Goal: Transaction & Acquisition: Purchase product/service

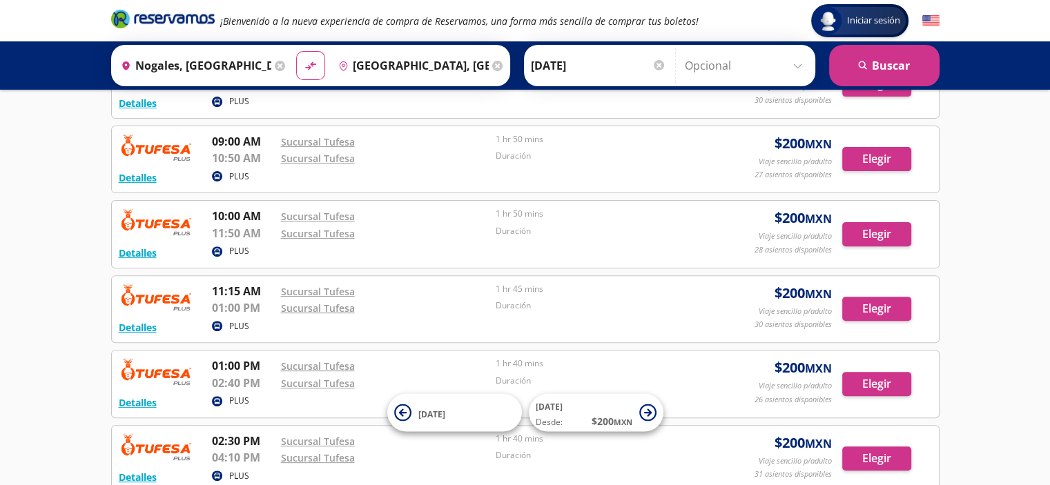
scroll to position [530, 0]
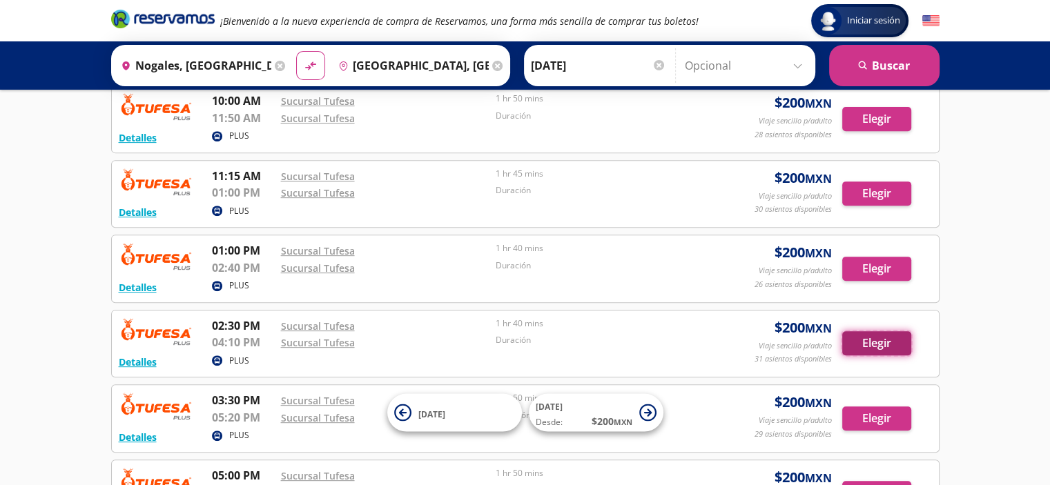
click at [870, 338] on button "Elegir" at bounding box center [876, 343] width 69 height 24
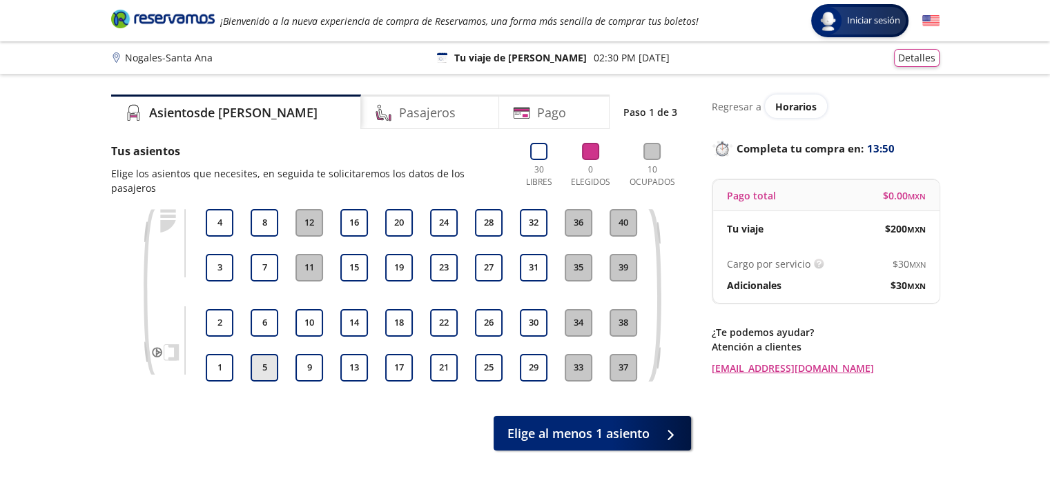
click at [267, 356] on button "5" at bounding box center [265, 368] width 28 height 28
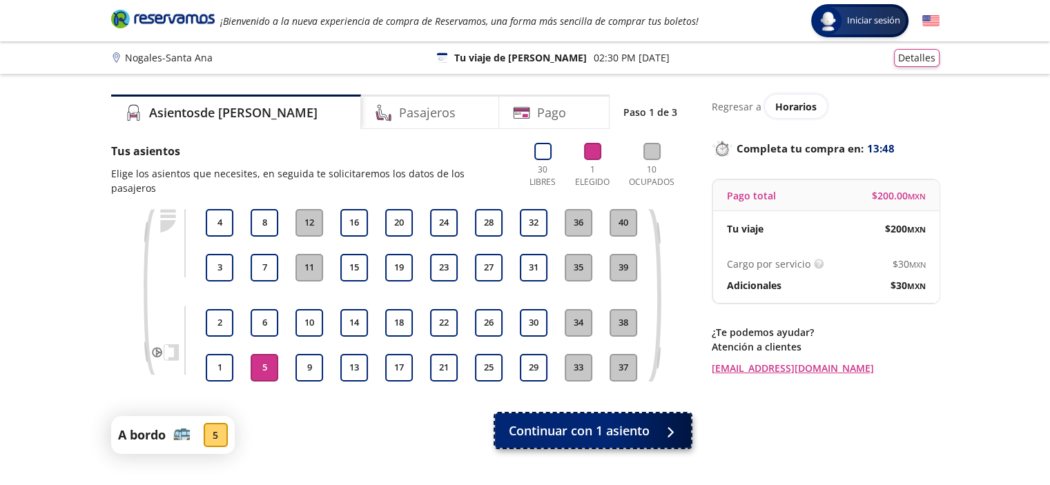
click at [578, 422] on span "Continuar con 1 asiento" at bounding box center [579, 431] width 141 height 19
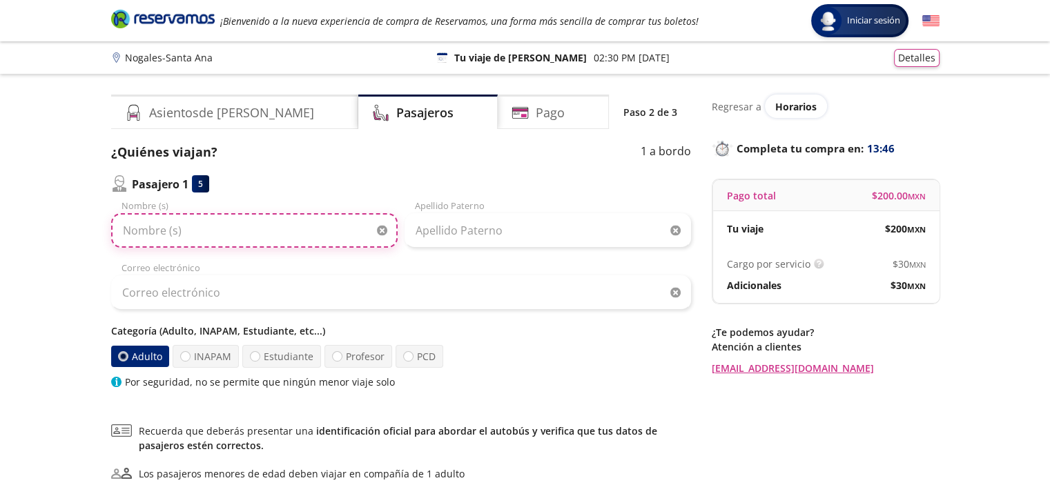
click at [199, 236] on input "Nombre (s)" at bounding box center [254, 230] width 287 height 35
type input "[PERSON_NAME]"
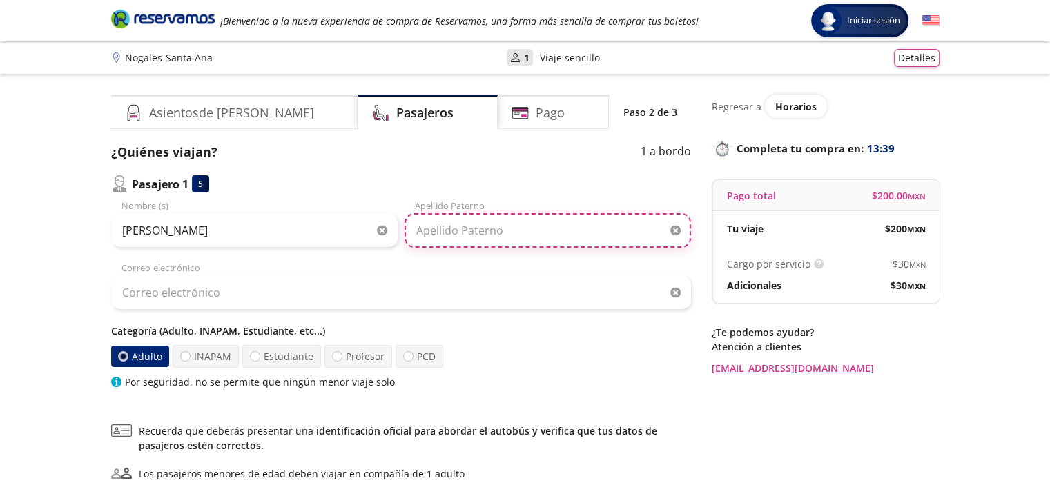
click at [447, 234] on input "Apellido Paterno" at bounding box center [548, 230] width 287 height 35
type input "[PERSON_NAME]"
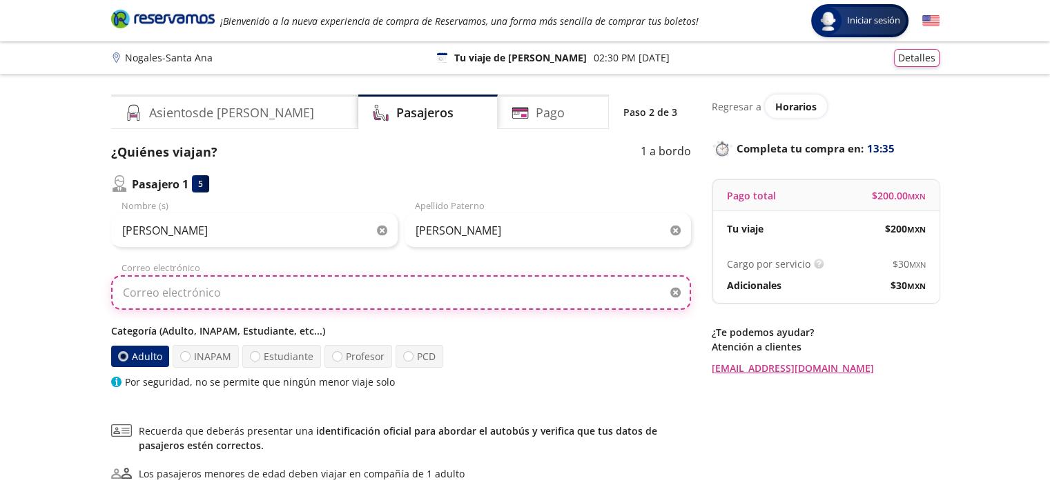
click at [254, 293] on input "Correo electrónico" at bounding box center [401, 293] width 580 height 35
type input "[EMAIL_ADDRESS][DOMAIN_NAME]"
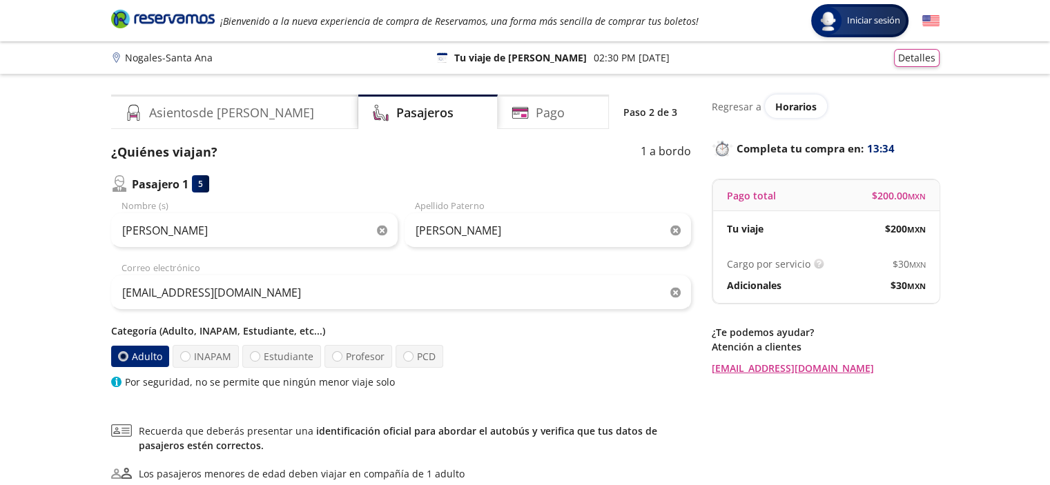
click at [30, 312] on div "Group 9 Created with Sketch. Datos para la compra Nogales - Santa Ana Iniciar s…" at bounding box center [525, 320] width 1050 height 640
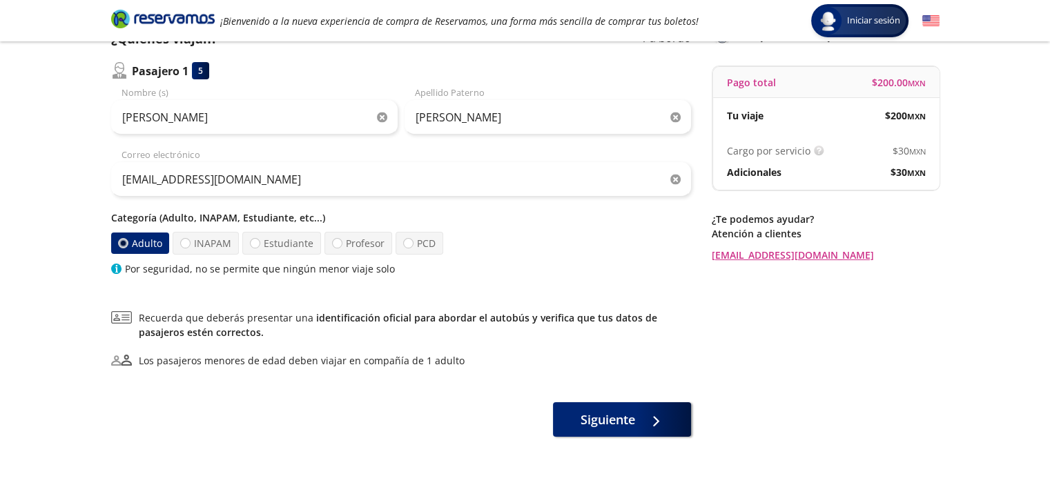
scroll to position [138, 0]
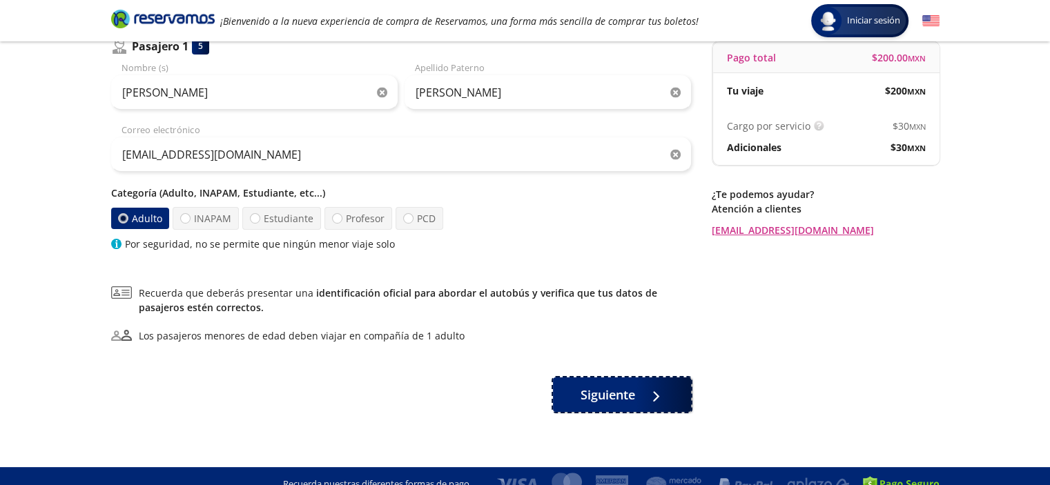
click at [615, 386] on span "Siguiente" at bounding box center [608, 395] width 55 height 19
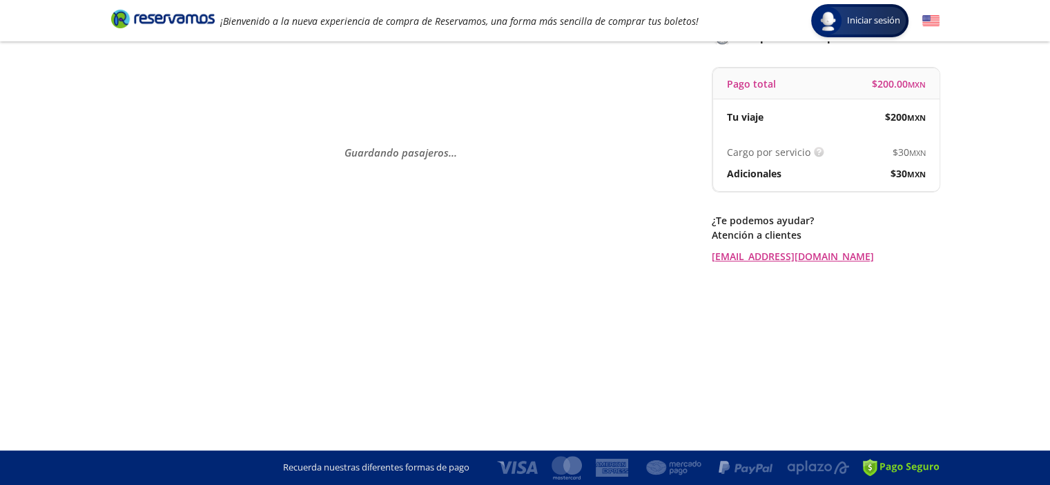
scroll to position [0, 0]
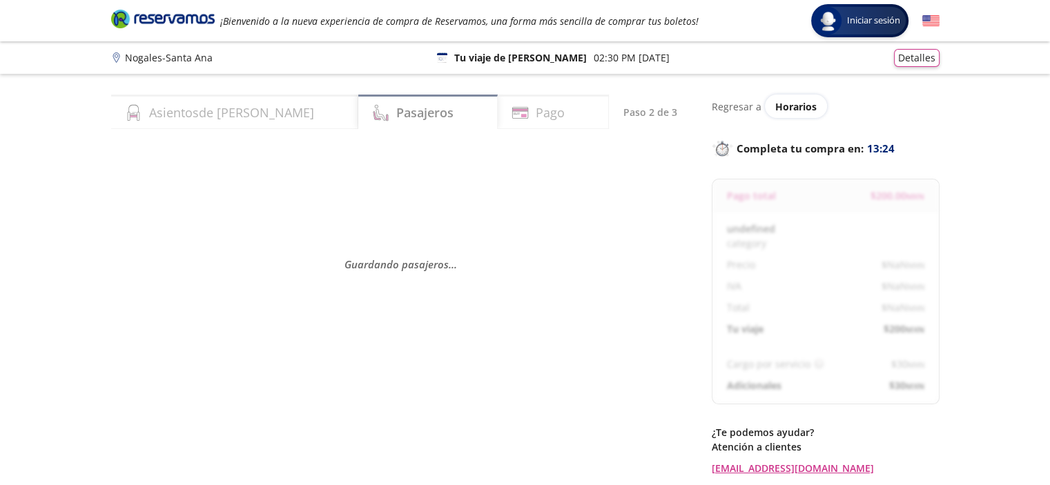
select select "MX"
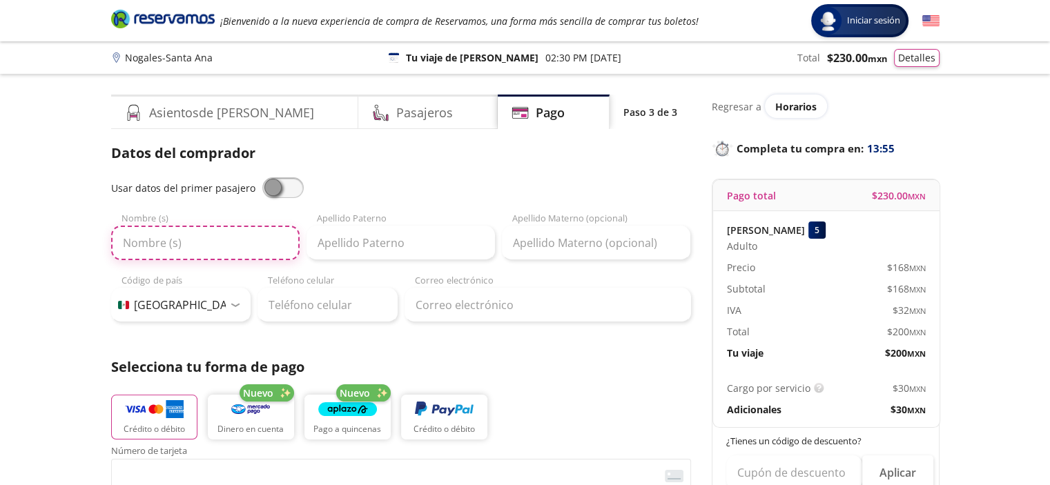
click at [188, 242] on input "Nombre (s)" at bounding box center [205, 243] width 189 height 35
type input "[PERSON_NAME]"
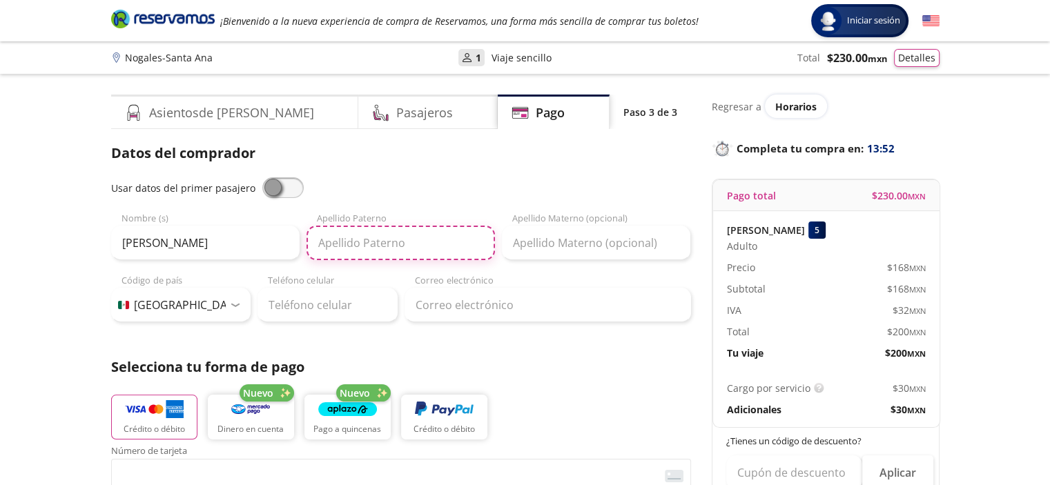
click at [360, 247] on input "Apellido Paterno" at bounding box center [401, 243] width 189 height 35
drag, startPoint x: 361, startPoint y: 242, endPoint x: 592, endPoint y: 237, distance: 230.7
click at [592, 237] on div "[PERSON_NAME] Nombre (s) [PERSON_NAME] Apellido Paterno Apellido Materno (opcio…" at bounding box center [401, 236] width 580 height 48
type input "TORRES"
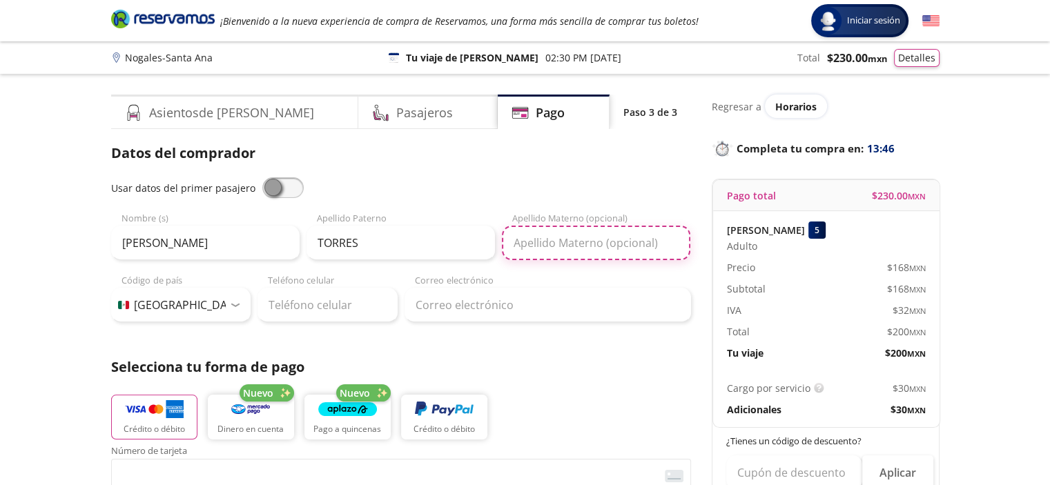
click at [592, 237] on input "Apellido Materno (opcional)" at bounding box center [596, 243] width 189 height 35
type input "ZAMORANO"
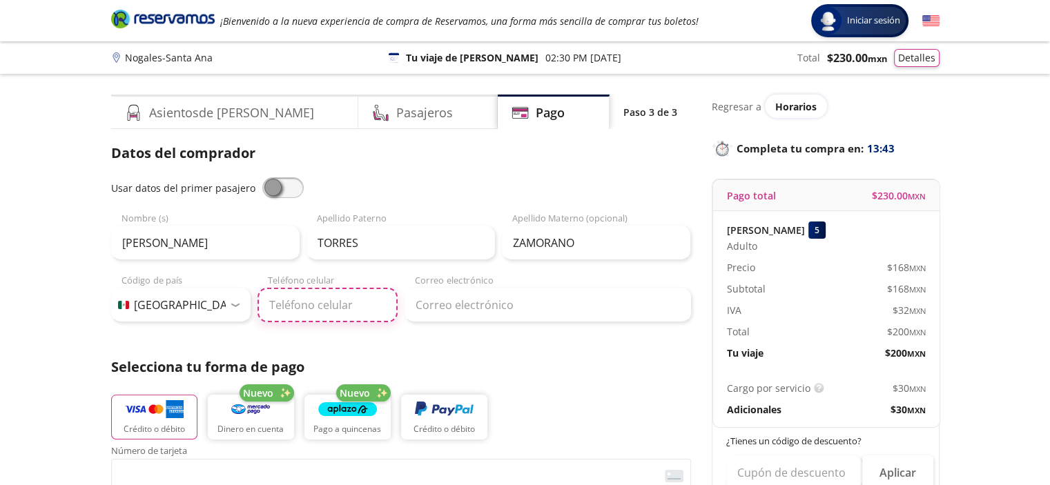
click at [334, 307] on input "Teléfono celular" at bounding box center [328, 305] width 140 height 35
type input "[PHONE_NUMBER]"
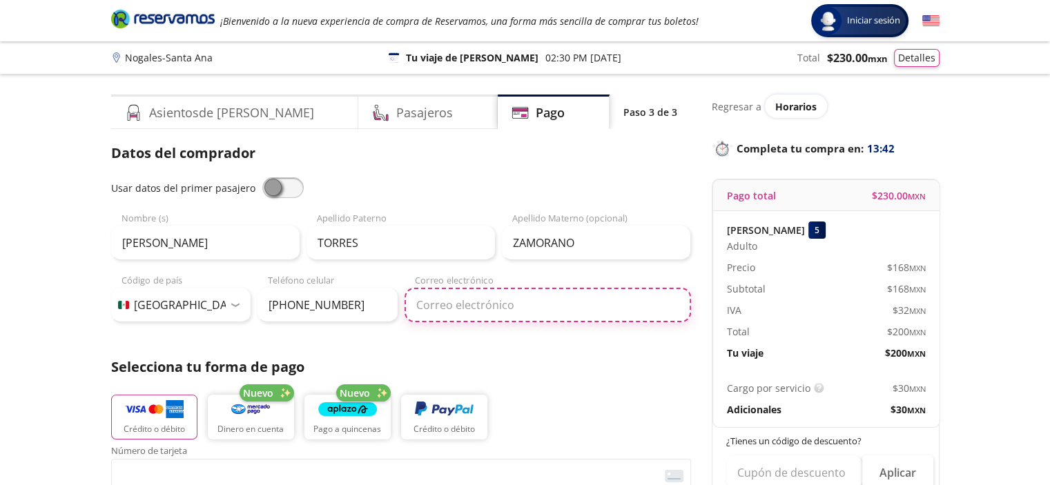
type input "[EMAIL_ADDRESS][DOMAIN_NAME]"
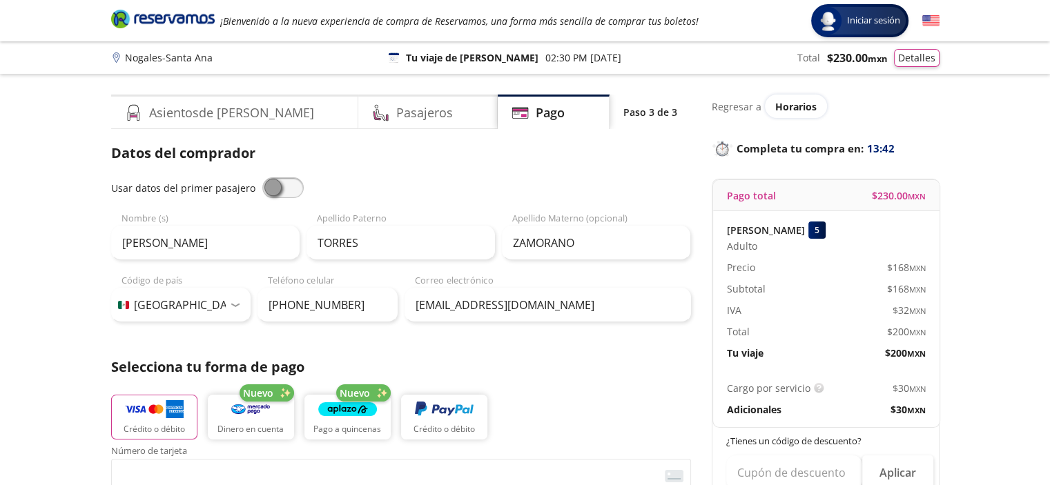
click at [559, 345] on div "Datos del comprador Usar datos del primer pasajero [PERSON_NAME] Nombre (s) TOR…" at bounding box center [401, 455] width 580 height 625
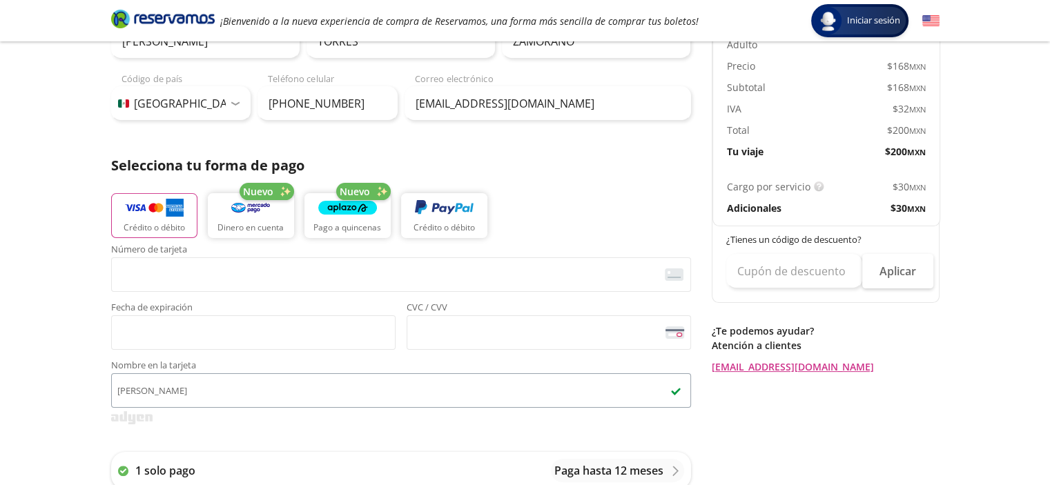
scroll to position [276, 0]
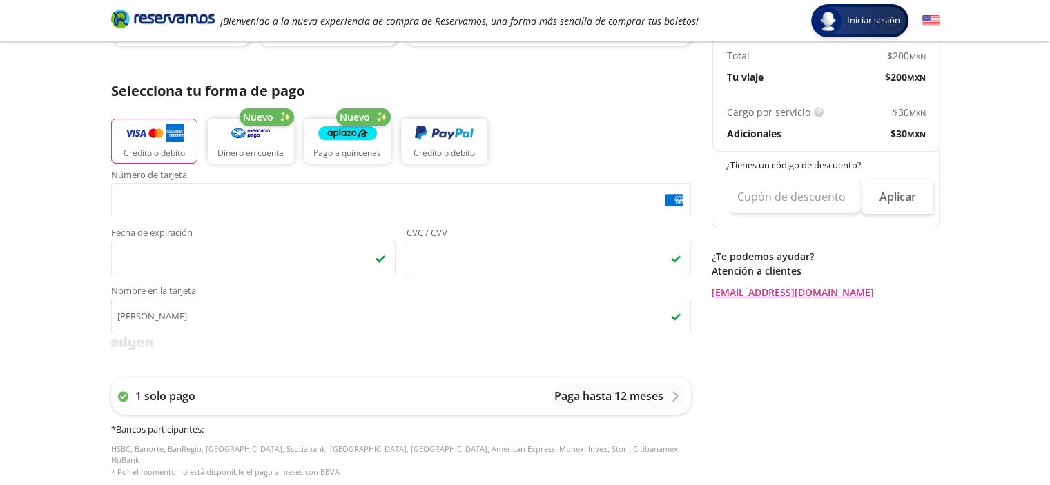
click at [356, 361] on div "Número de tarjeta <p>Your browser does not support iframes.</p> Fecha de expira…" at bounding box center [401, 331] width 580 height 321
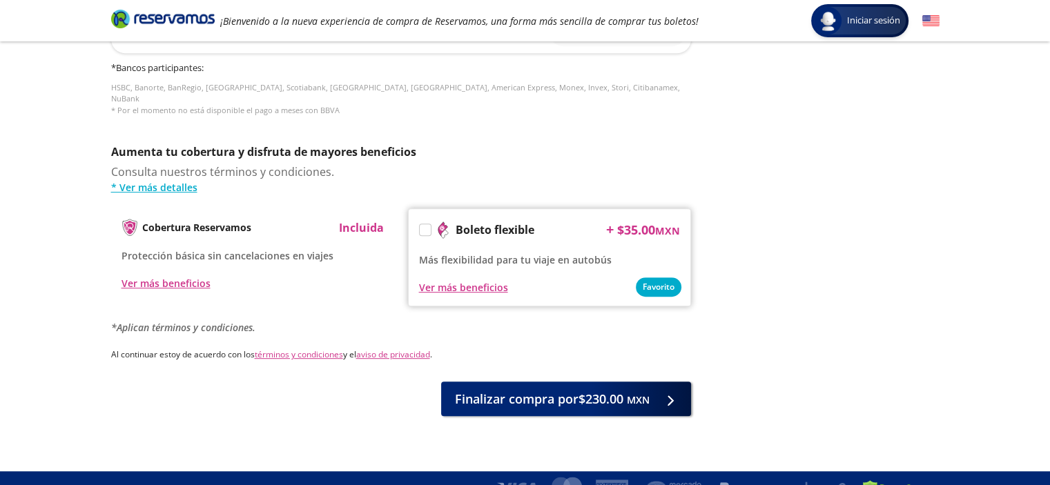
scroll to position [647, 0]
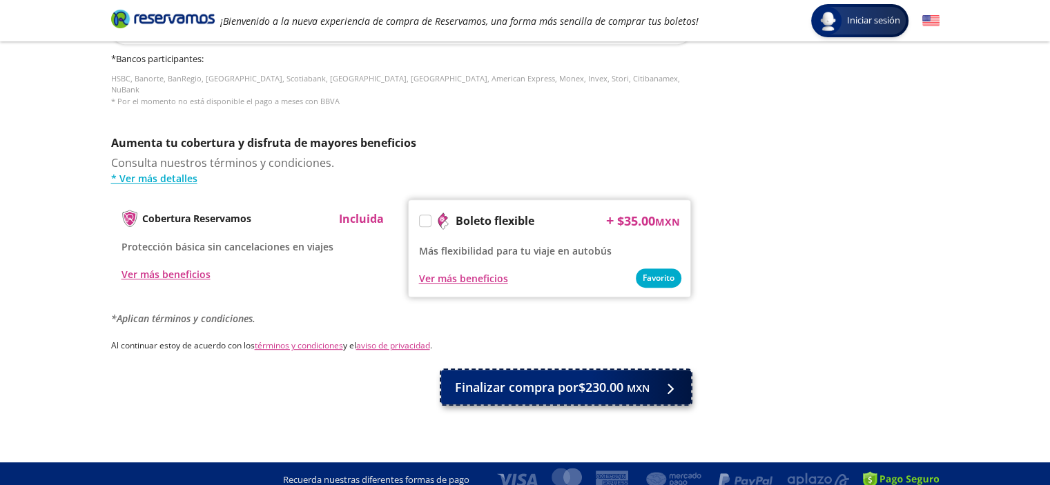
click at [572, 378] on span "Finalizar compra por $230.00 MXN" at bounding box center [552, 387] width 195 height 19
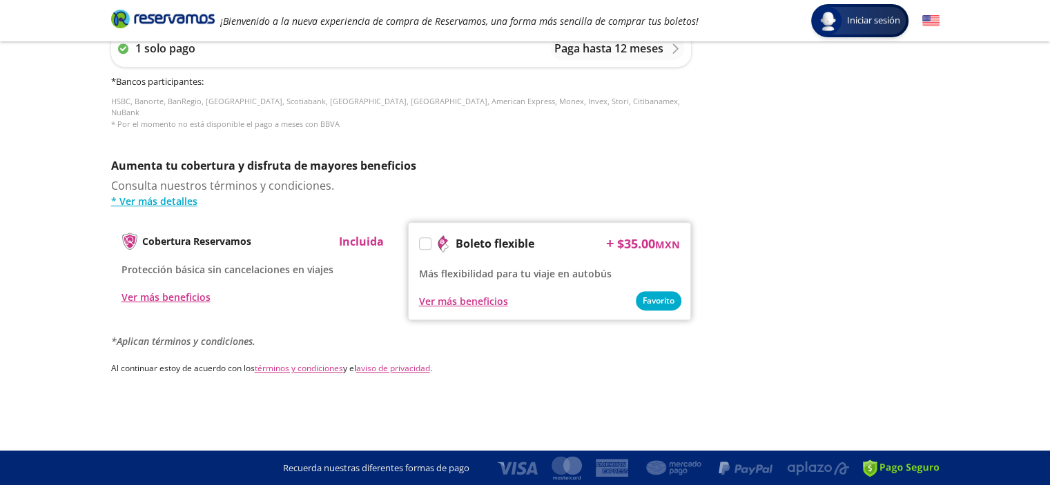
scroll to position [0, 0]
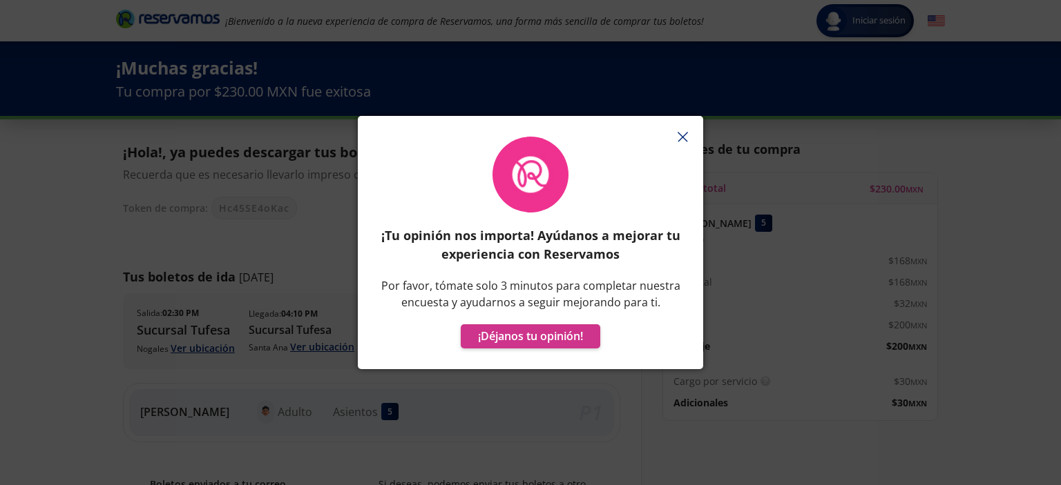
click at [690, 136] on button "button" at bounding box center [682, 136] width 21 height 21
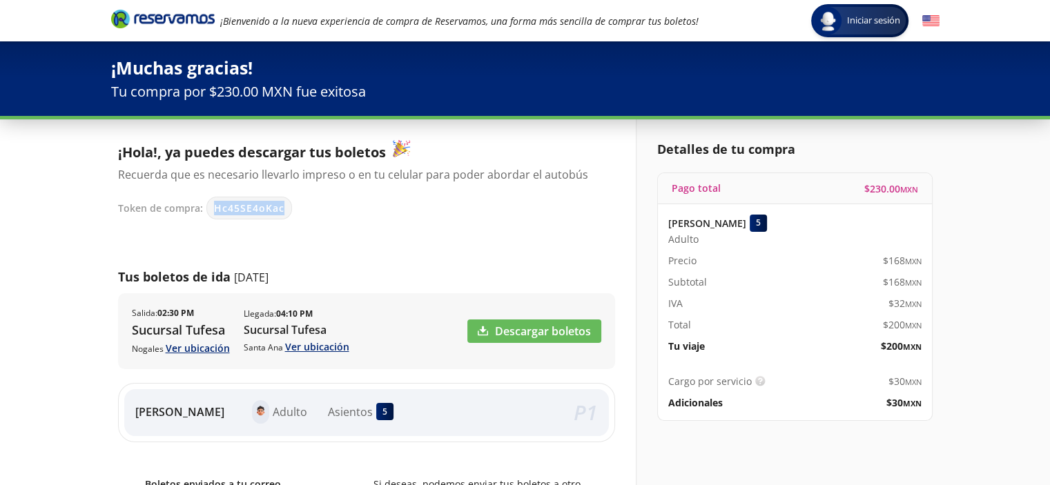
drag, startPoint x: 283, startPoint y: 209, endPoint x: 213, endPoint y: 211, distance: 70.5
click at [213, 211] on div "Hc45SE4oKac" at bounding box center [249, 208] width 86 height 23
copy span "Hc45SE4oKac"
click at [539, 328] on link "Descargar boletos" at bounding box center [535, 331] width 134 height 23
